Goal: Task Accomplishment & Management: Use online tool/utility

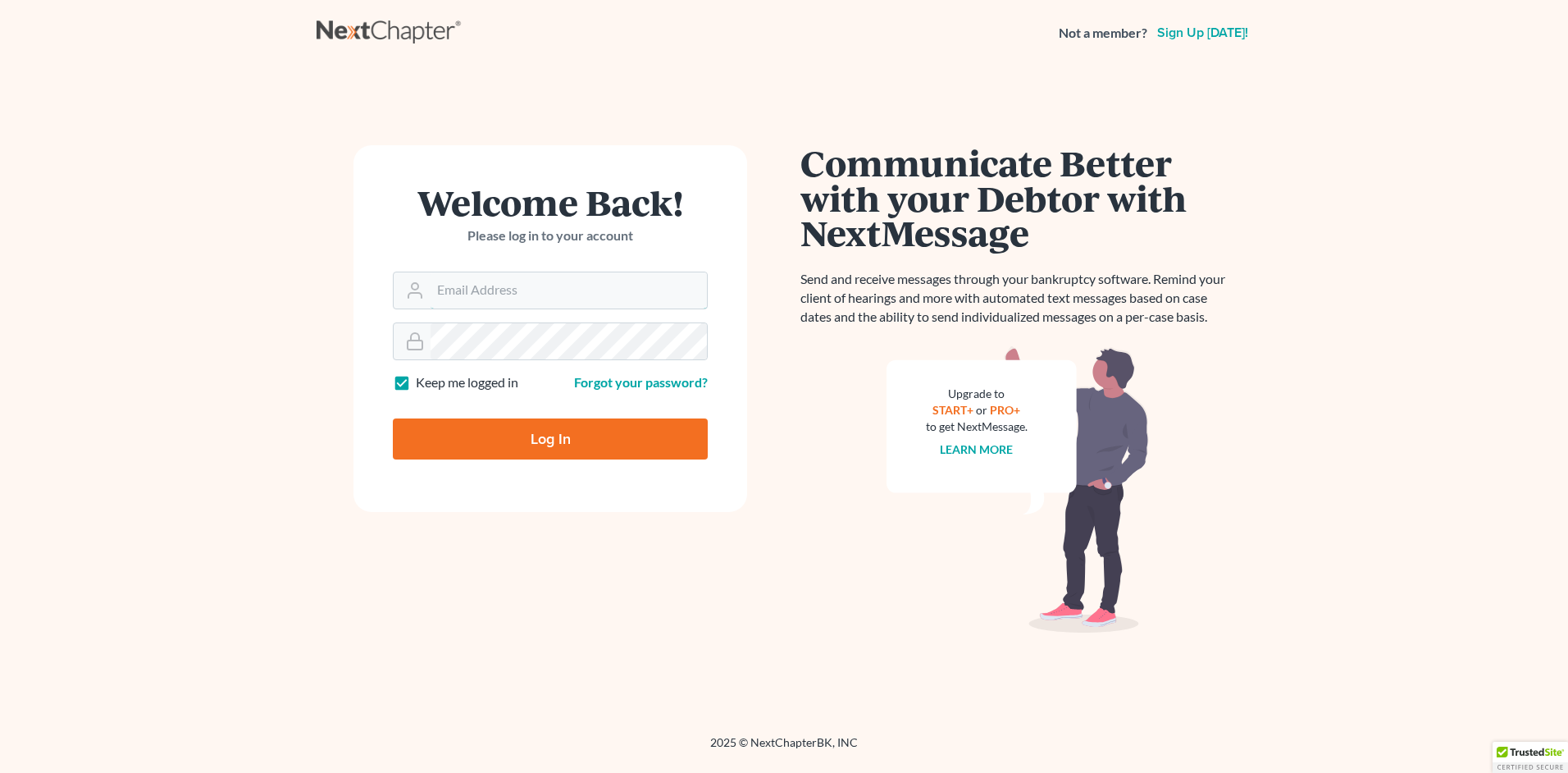
type input "[EMAIL_ADDRESS][DOMAIN_NAME]"
click at [555, 436] on input "Log In" at bounding box center [550, 439] width 315 height 41
type input "Thinking..."
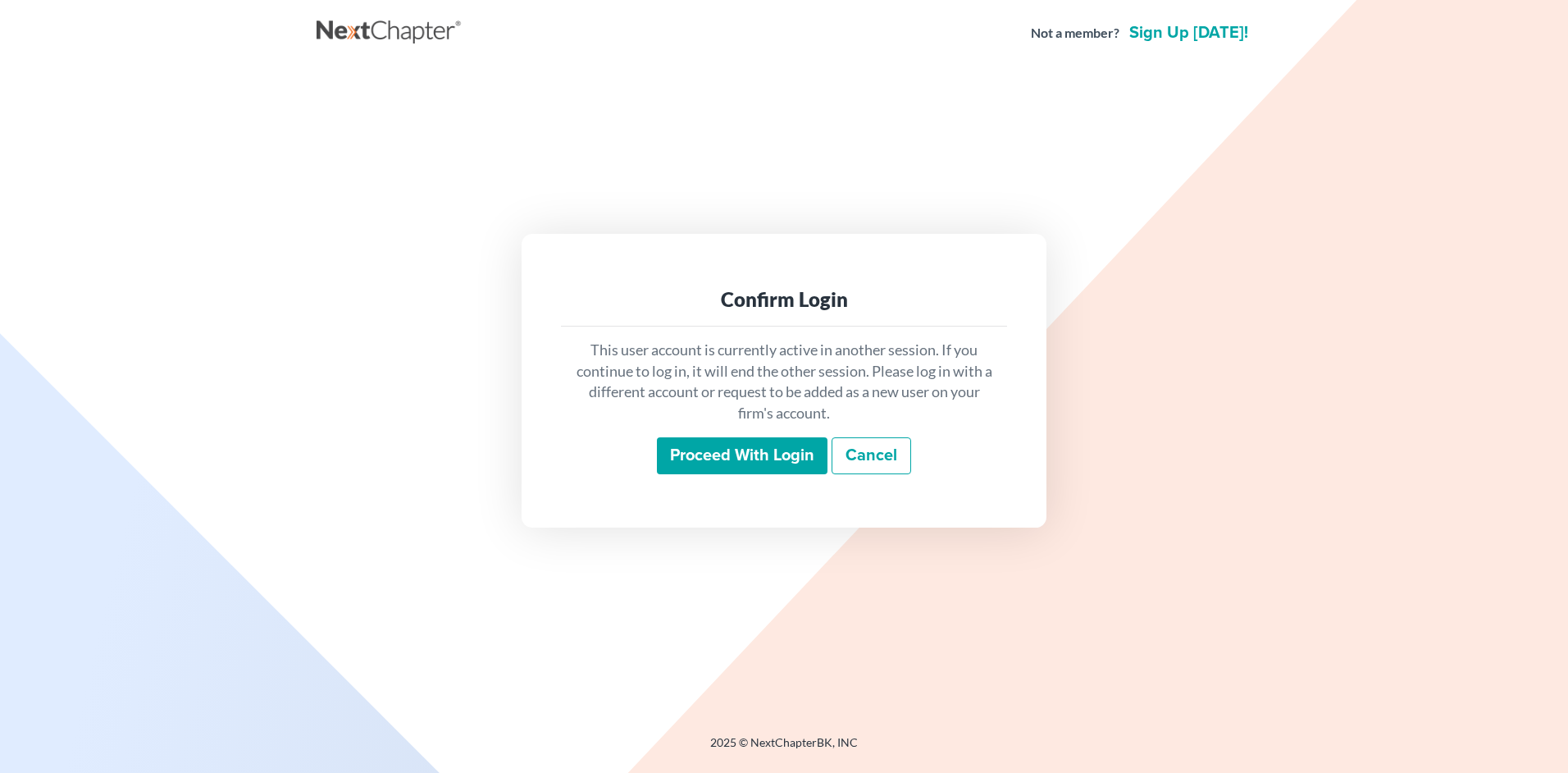
click at [759, 453] on input "Proceed with login" at bounding box center [742, 456] width 170 height 38
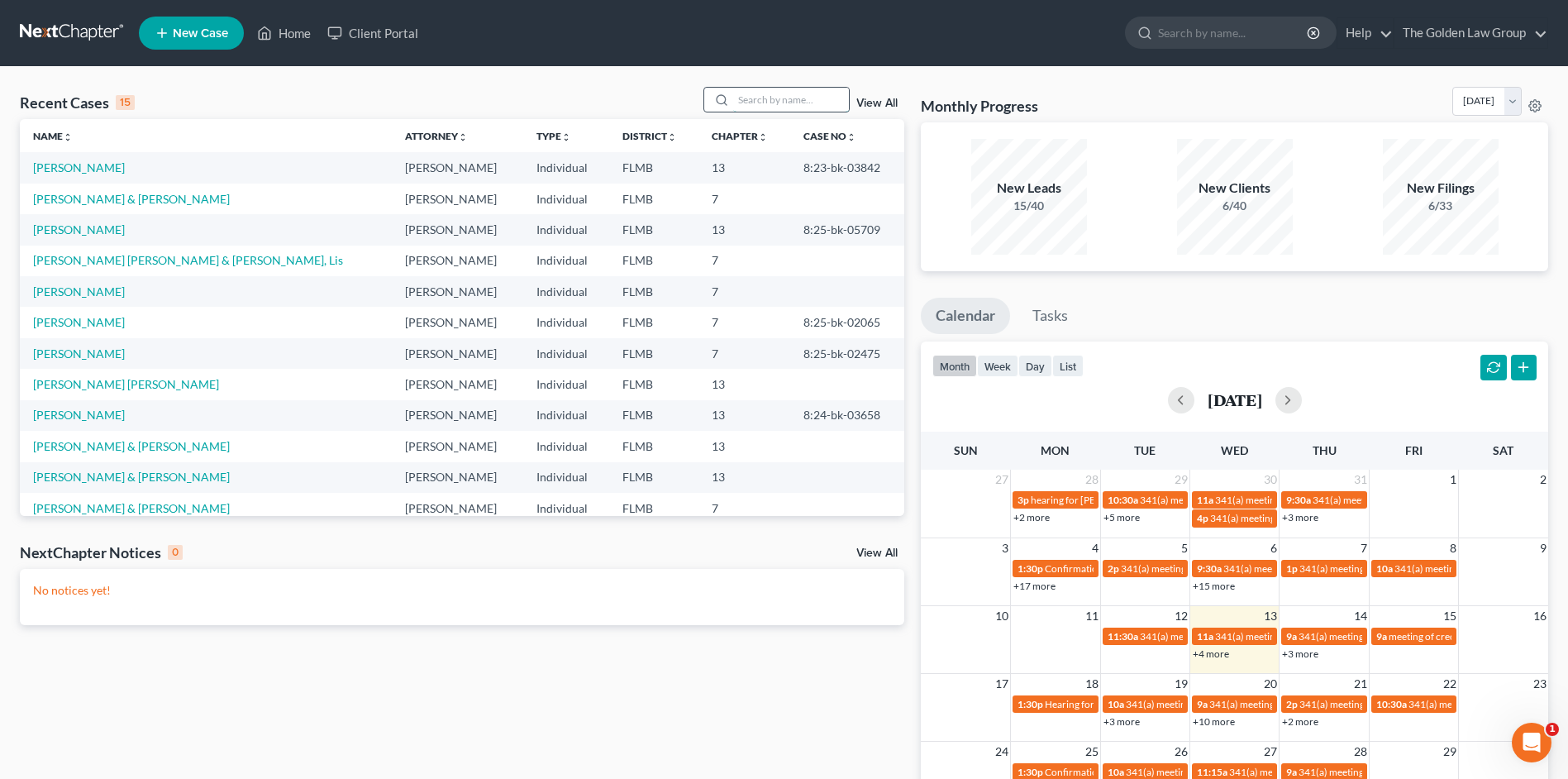
click at [776, 103] on input "search" at bounding box center [792, 99] width 116 height 24
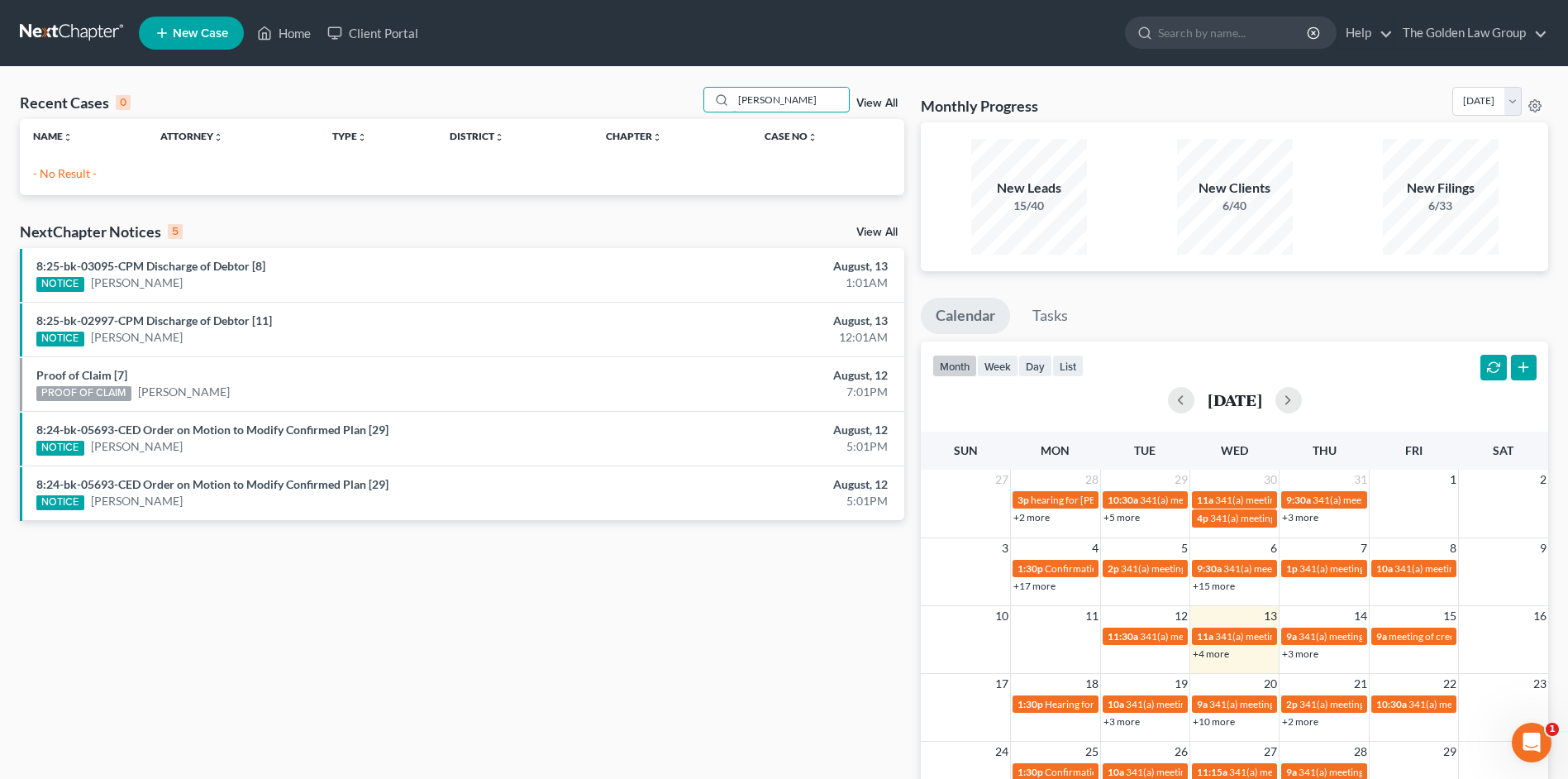
type input "william sanc"
